Goal: Information Seeking & Learning: Learn about a topic

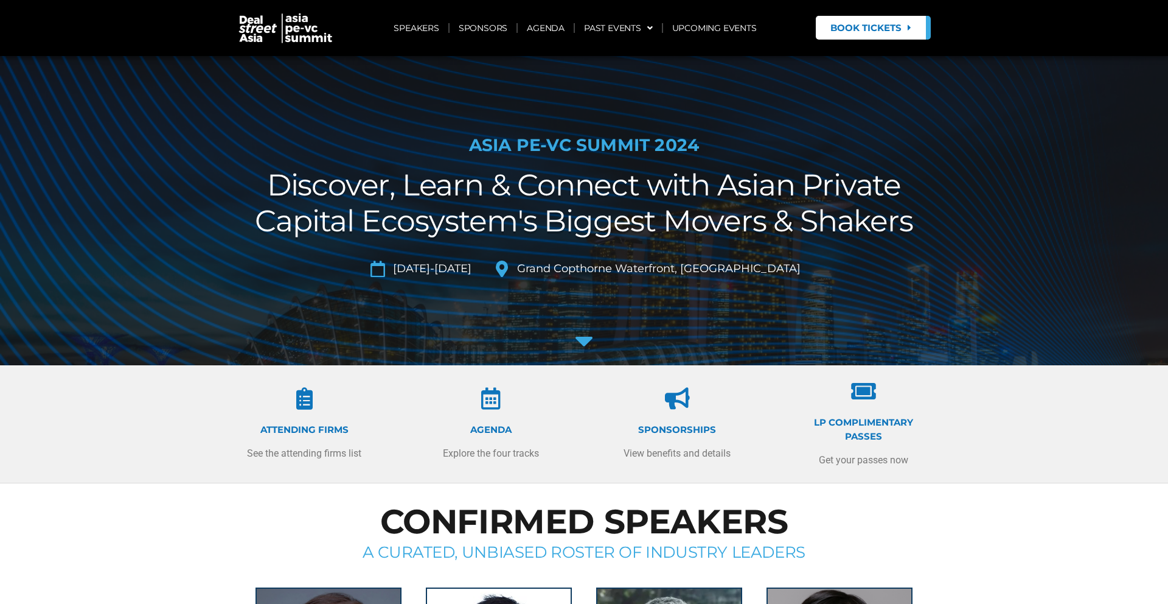
click at [424, 212] on h2 "Discover, Learn & Connect with Asian Private Capital Ecosystem's Biggest Movers…" at bounding box center [583, 203] width 681 height 72
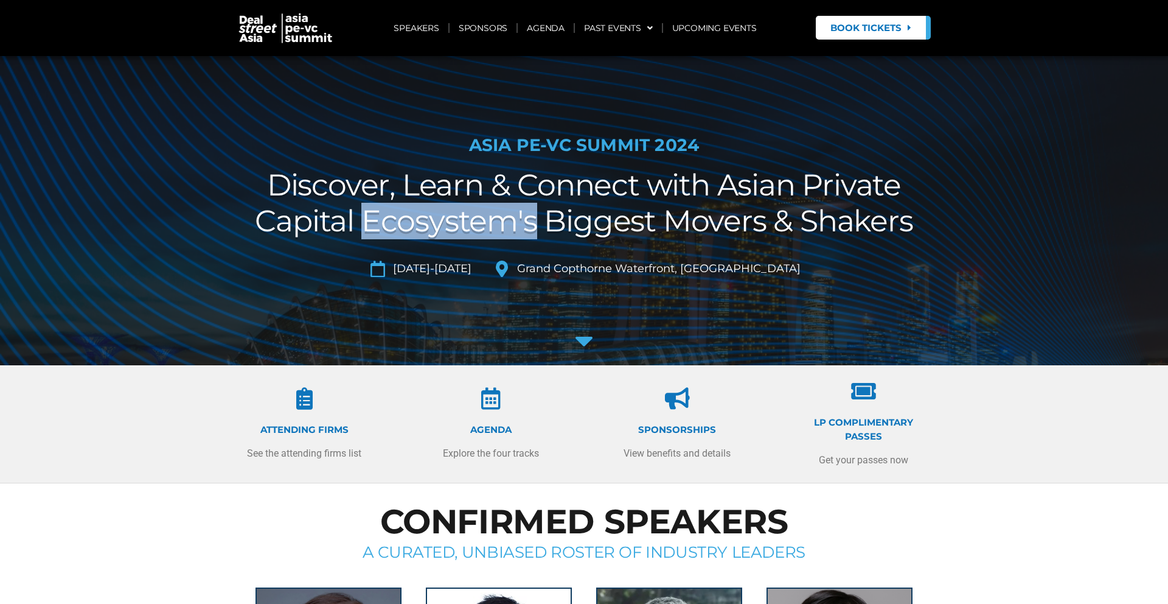
click at [424, 212] on h2 "Discover, Learn & Connect with Asian Private Capital Ecosystem's Biggest Movers…" at bounding box center [583, 203] width 681 height 72
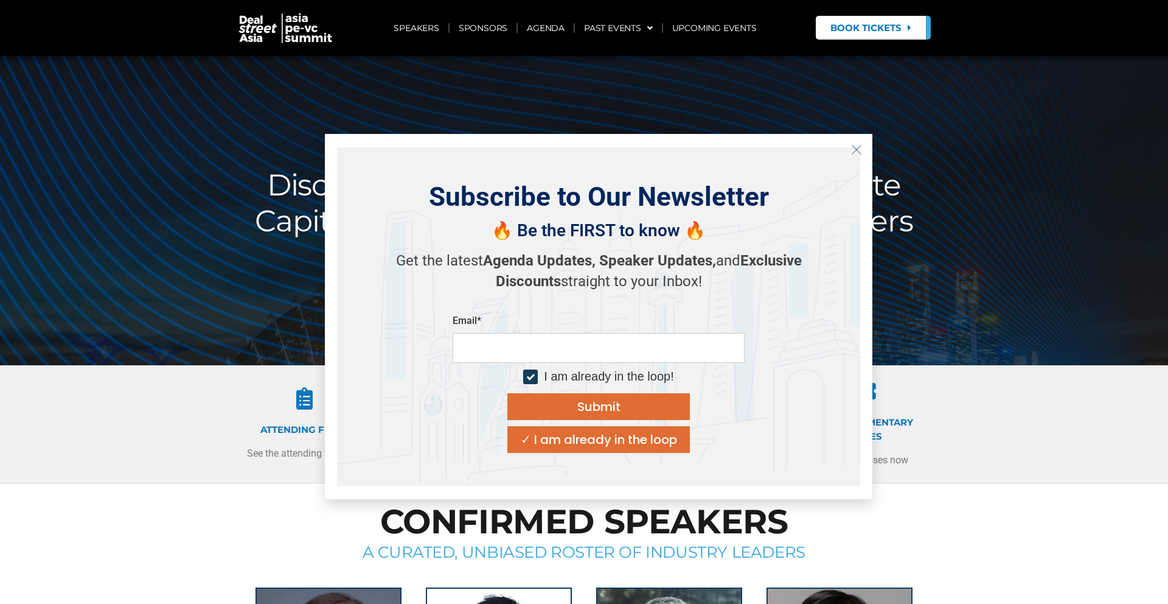
click at [429, 212] on div "Subscribe to Our Newsletter" at bounding box center [599, 196] width 340 height 33
click at [860, 150] on icon "Close" at bounding box center [856, 149] width 11 height 11
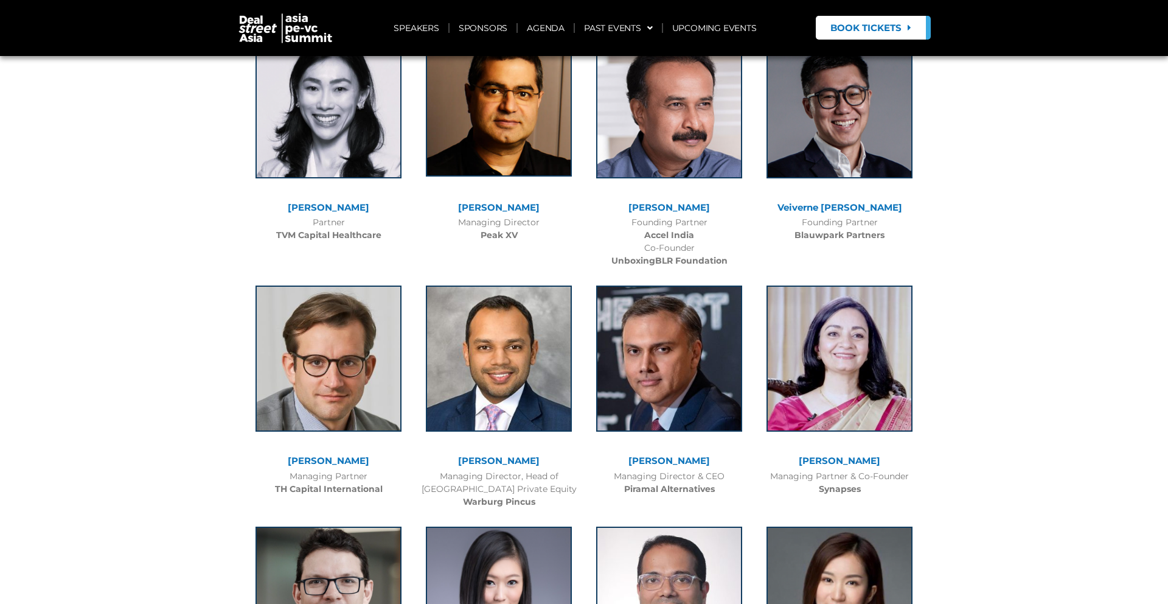
scroll to position [1828, 0]
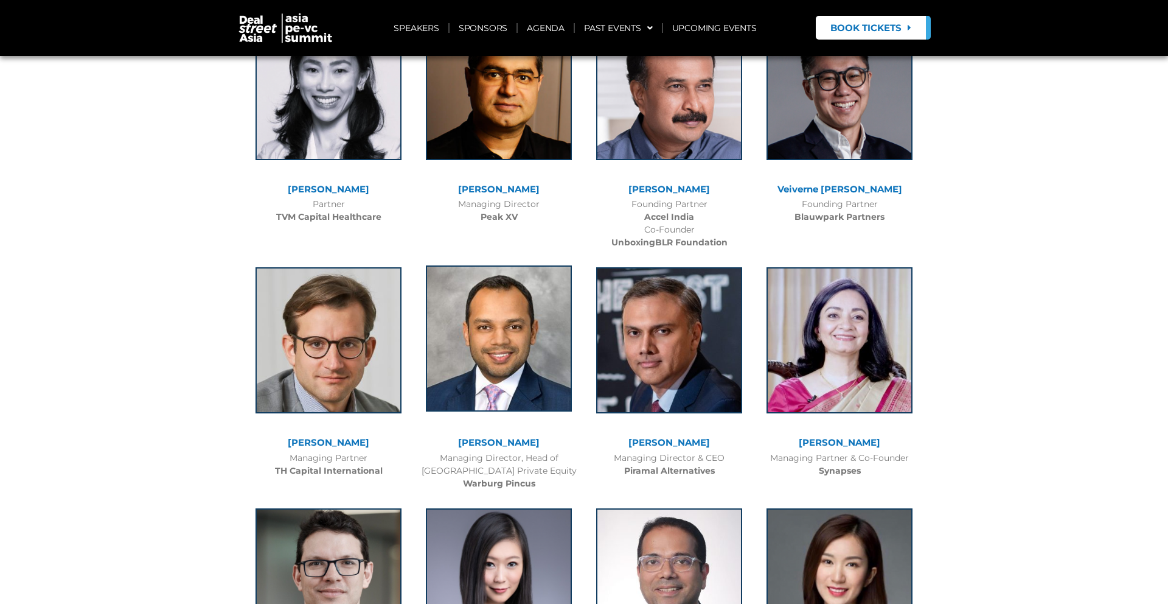
click at [533, 345] on img at bounding box center [499, 338] width 146 height 146
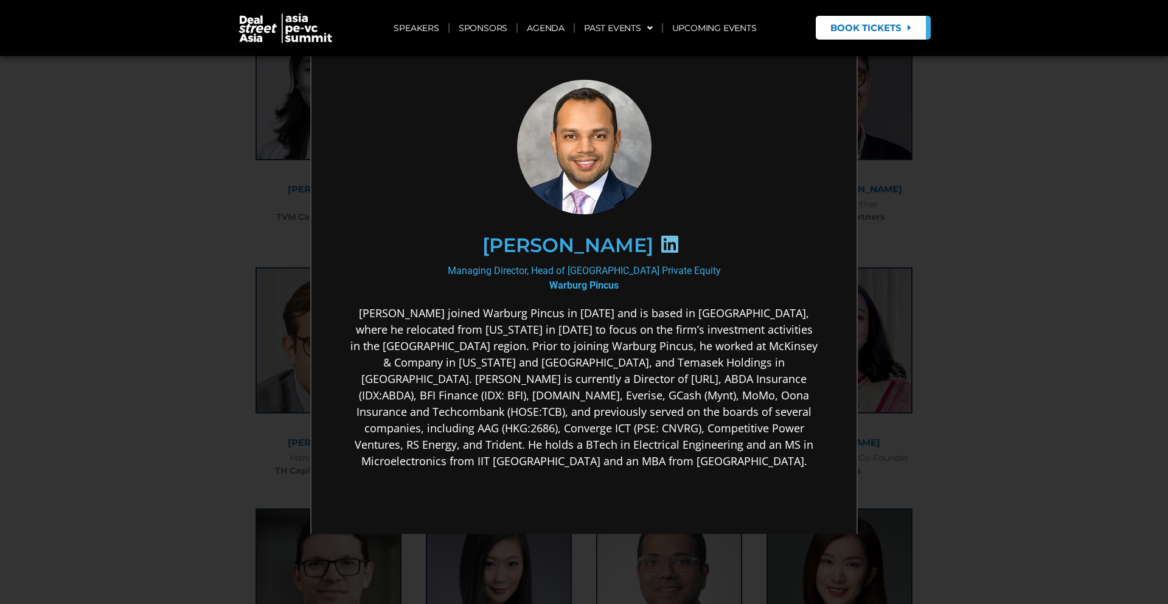
scroll to position [0, 0]
click at [947, 282] on div "×" at bounding box center [584, 302] width 1168 height 604
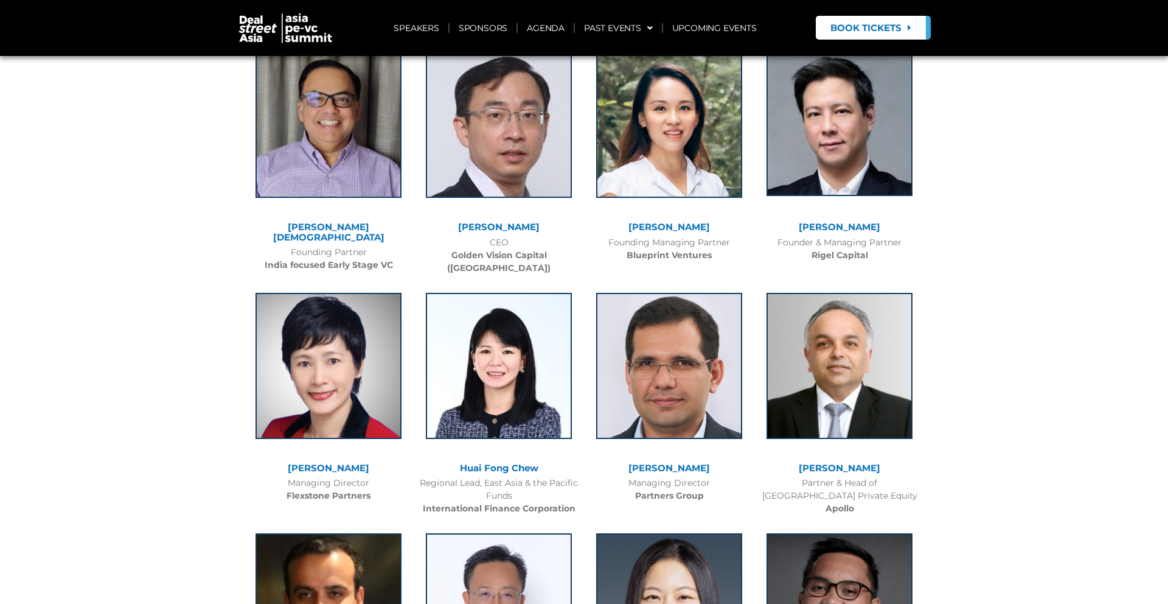
scroll to position [3581, 0]
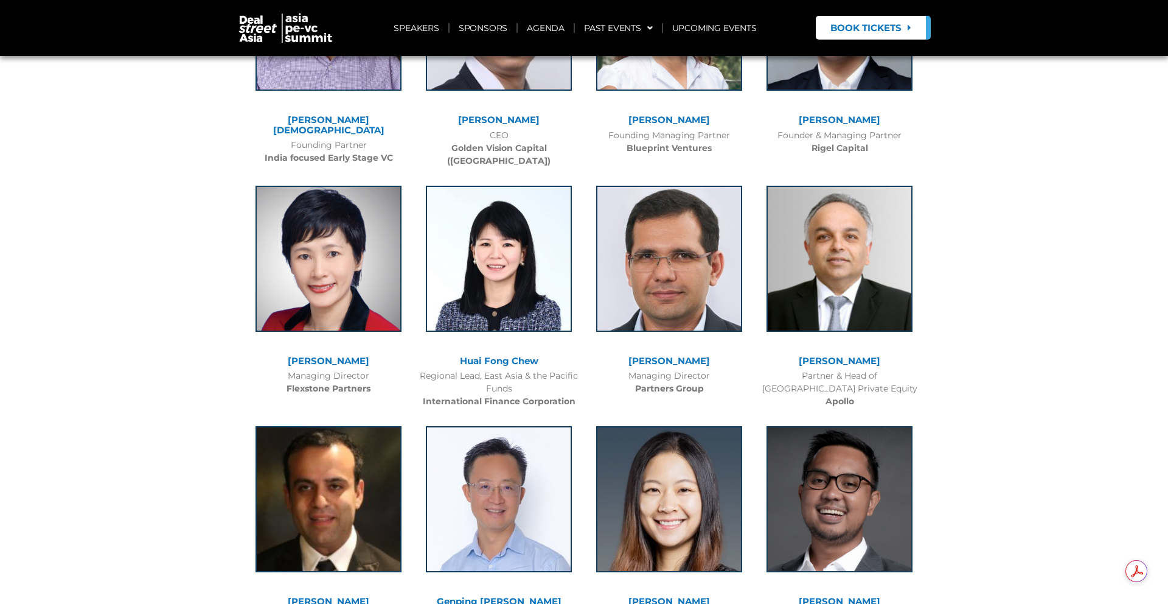
click at [846, 369] on div "Partner & Head of India Private Equity Apollo" at bounding box center [840, 388] width 158 height 38
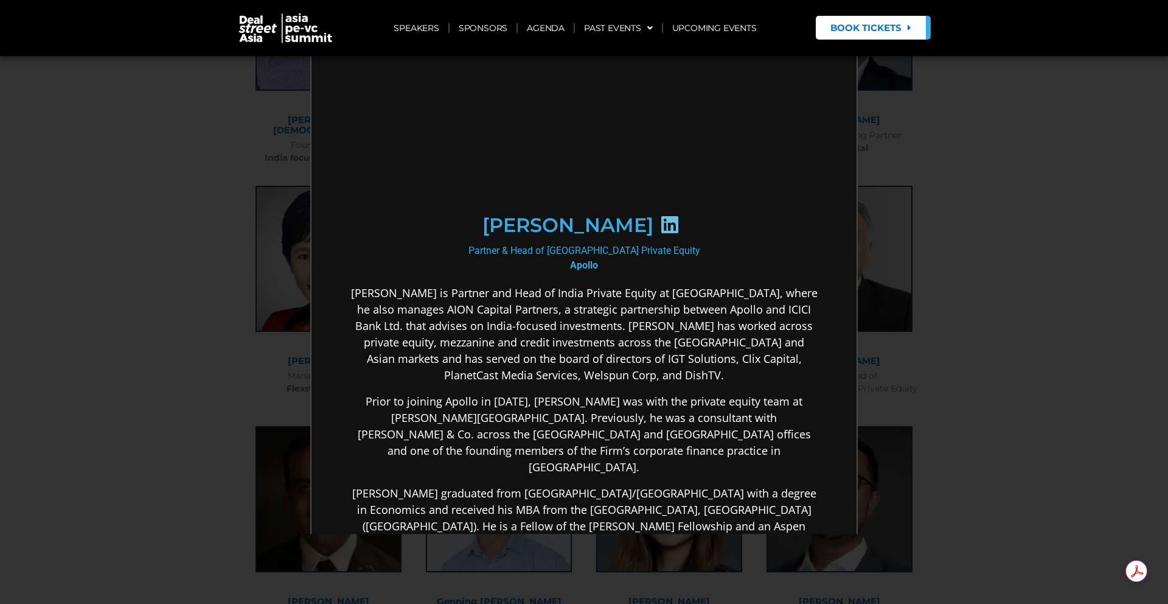
click at [845, 338] on html "Utsav Baijal Partner & Head of India Private Equity Apollo Utsav Baijal is Part…" at bounding box center [582, 410] width 545 height 741
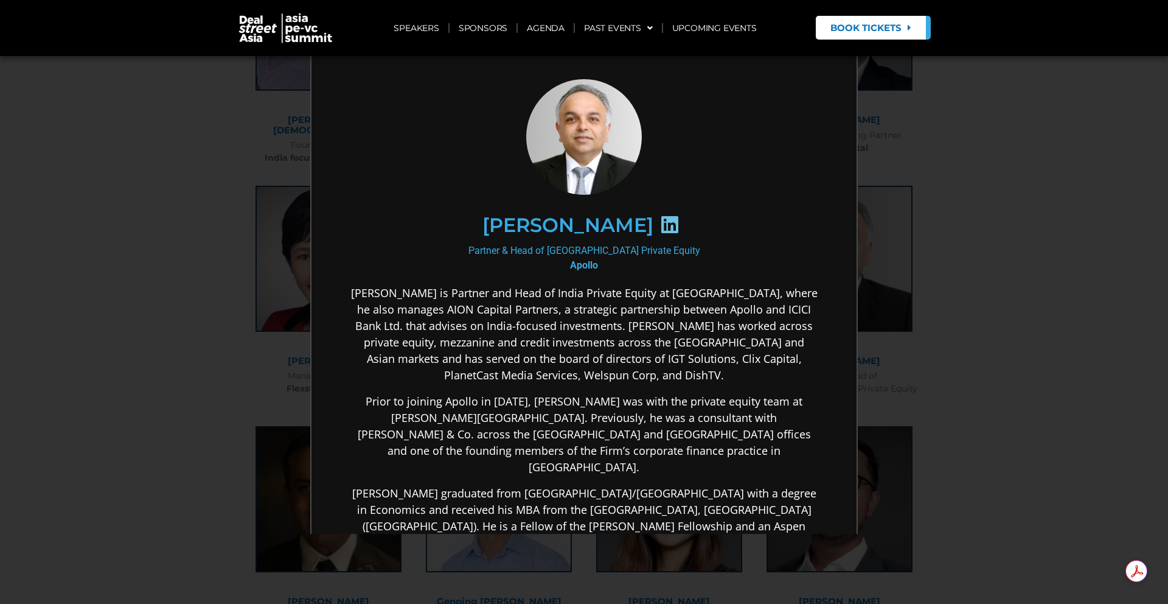
click at [930, 312] on div "×" at bounding box center [584, 302] width 1168 height 604
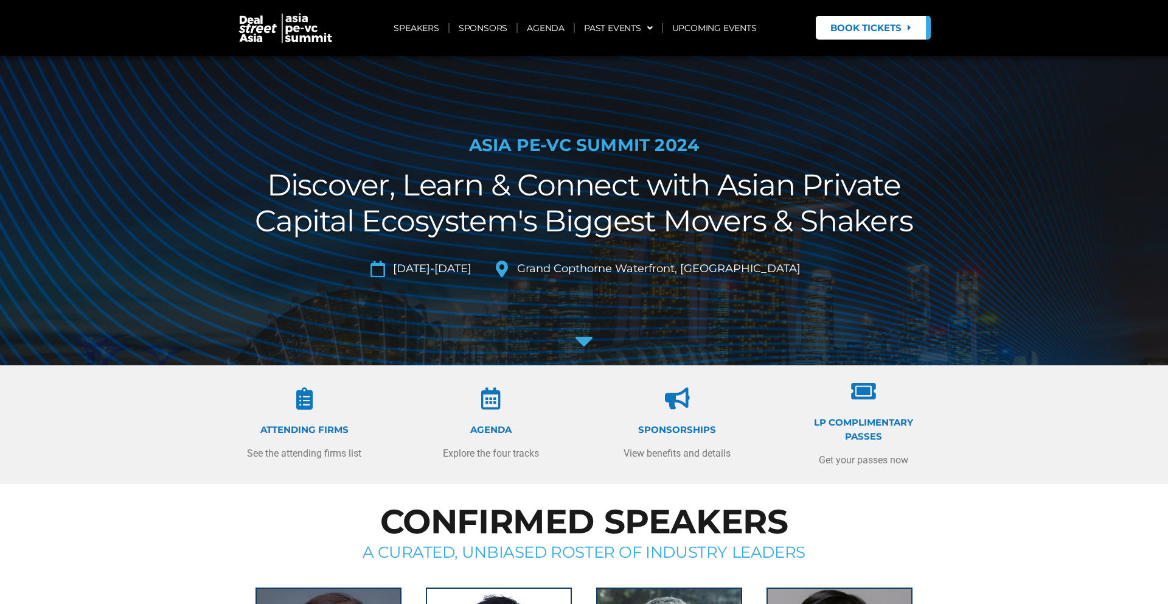
click at [245, 19] on img at bounding box center [285, 28] width 97 height 32
click at [306, 35] on img at bounding box center [285, 28] width 97 height 32
click at [272, 35] on img at bounding box center [285, 28] width 97 height 32
